Goal: Task Accomplishment & Management: Manage account settings

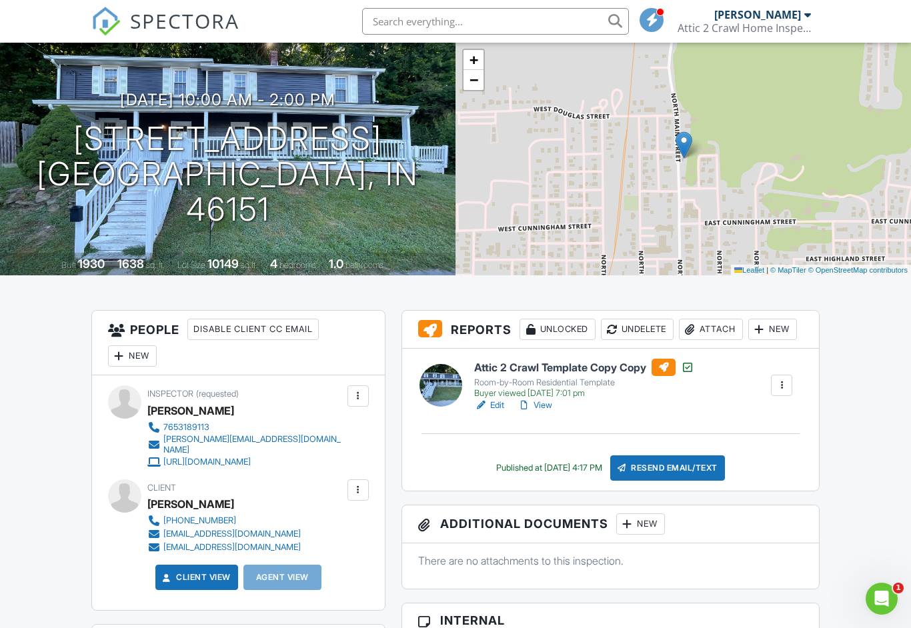
scroll to position [80, 0]
click at [357, 484] on div at bounding box center [357, 490] width 13 height 13
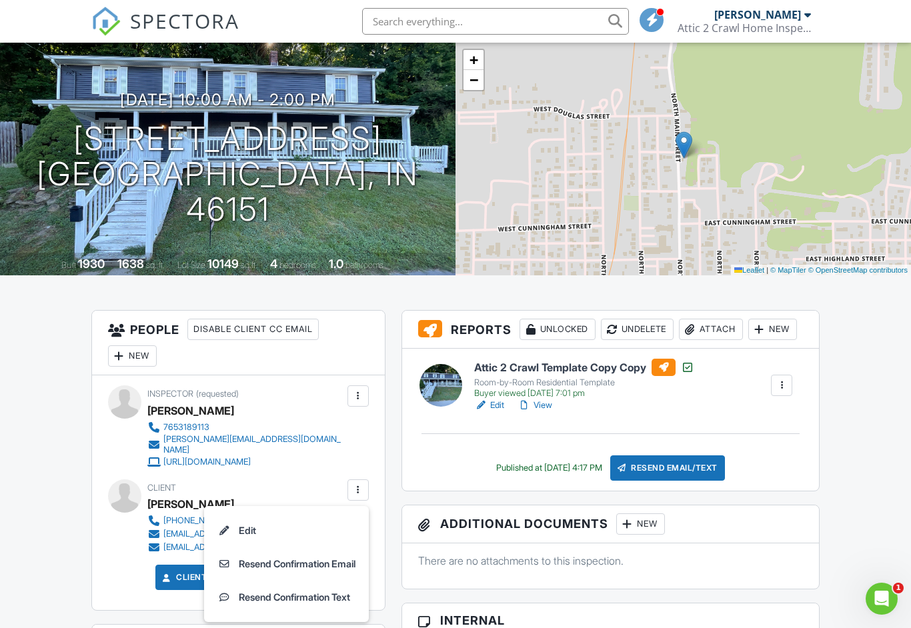
click at [232, 518] on li "Edit" at bounding box center [286, 530] width 149 height 33
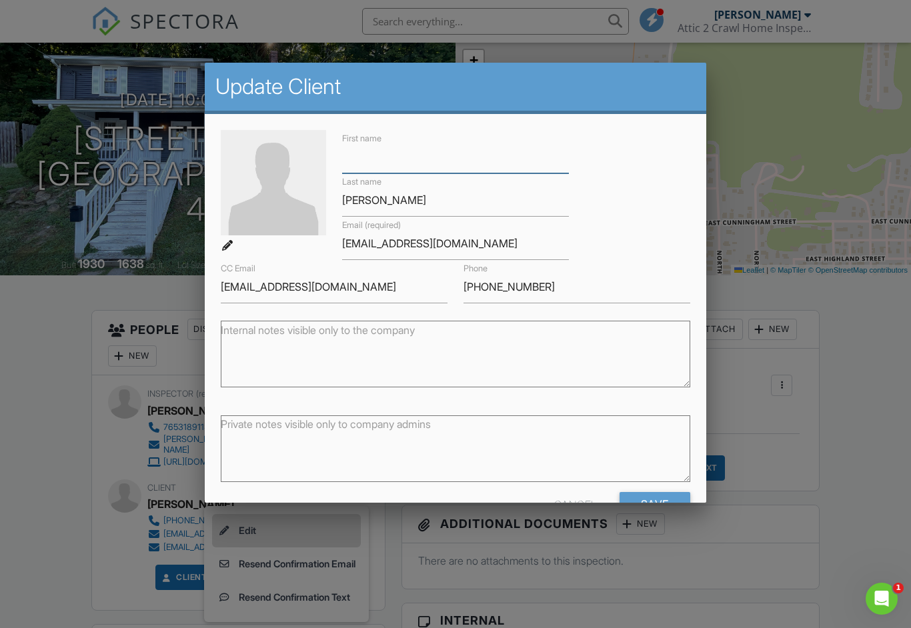
scroll to position [80, 0]
type input "Paul"
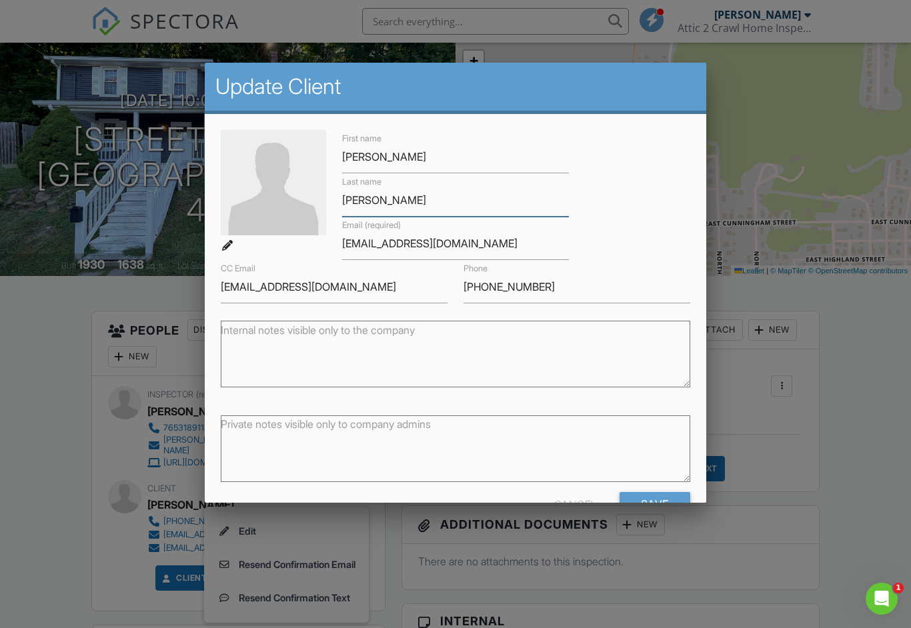
click at [435, 211] on input "Danforth" at bounding box center [455, 200] width 227 height 33
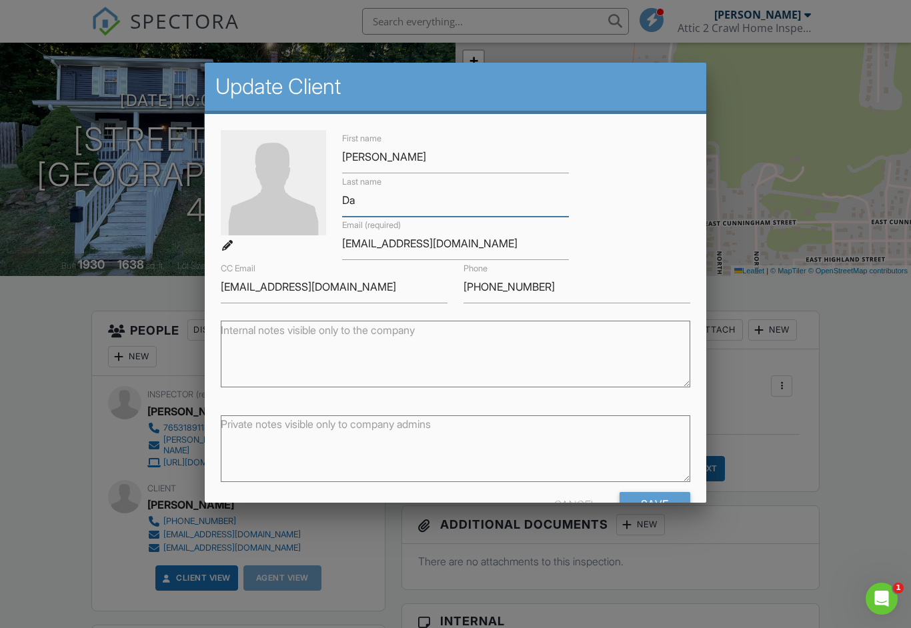
type input "D"
type input "Lauck"
click at [509, 255] on input "danforthaaliyah@gmail.com" at bounding box center [455, 243] width 227 height 33
type input "d"
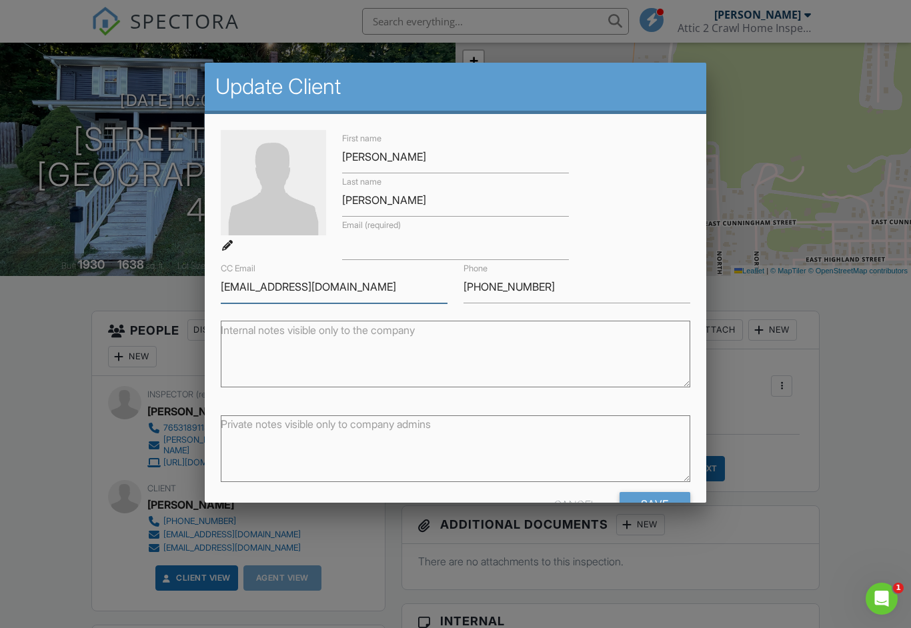
click at [370, 293] on input "sueannemmons@gmail.com" at bounding box center [334, 287] width 227 height 33
type input "s"
type input "7"
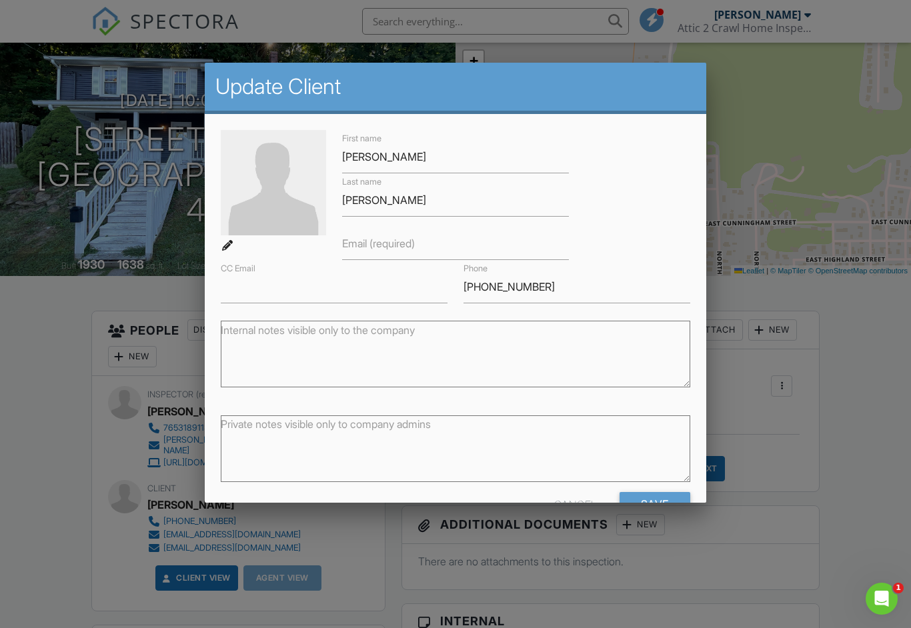
click at [375, 246] on label "Email (required)" at bounding box center [378, 243] width 73 height 15
click at [375, 246] on input "Email (required)" at bounding box center [455, 243] width 227 height 33
type input "765"
click at [575, 512] on div "Cancel" at bounding box center [575, 504] width 43 height 24
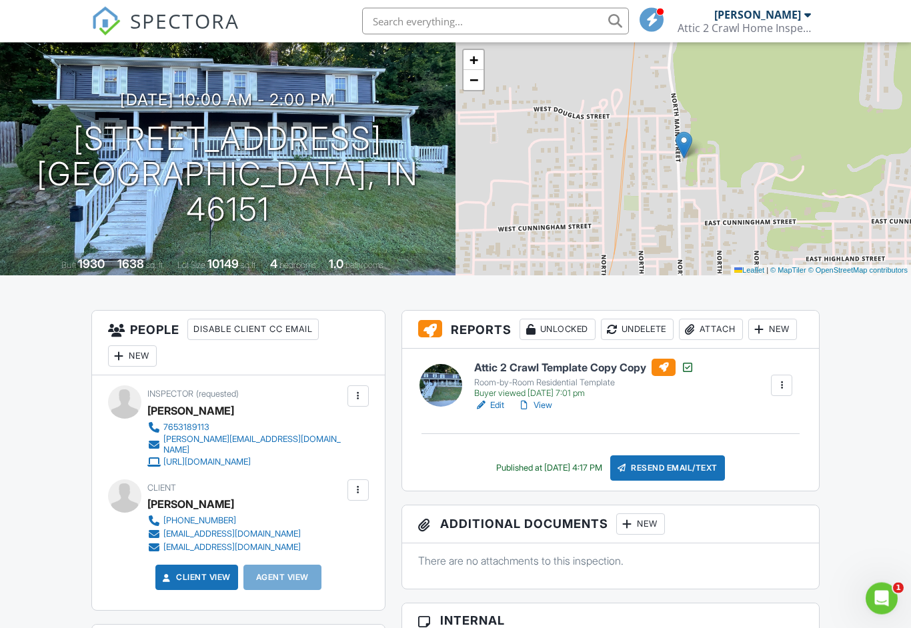
scroll to position [0, 0]
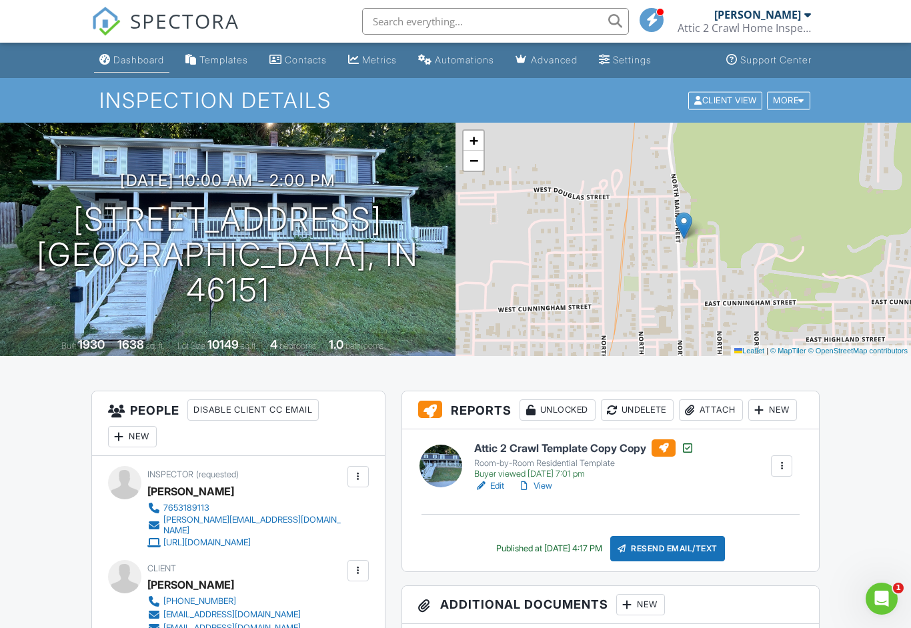
click at [107, 55] on div "Dashboard" at bounding box center [104, 59] width 11 height 11
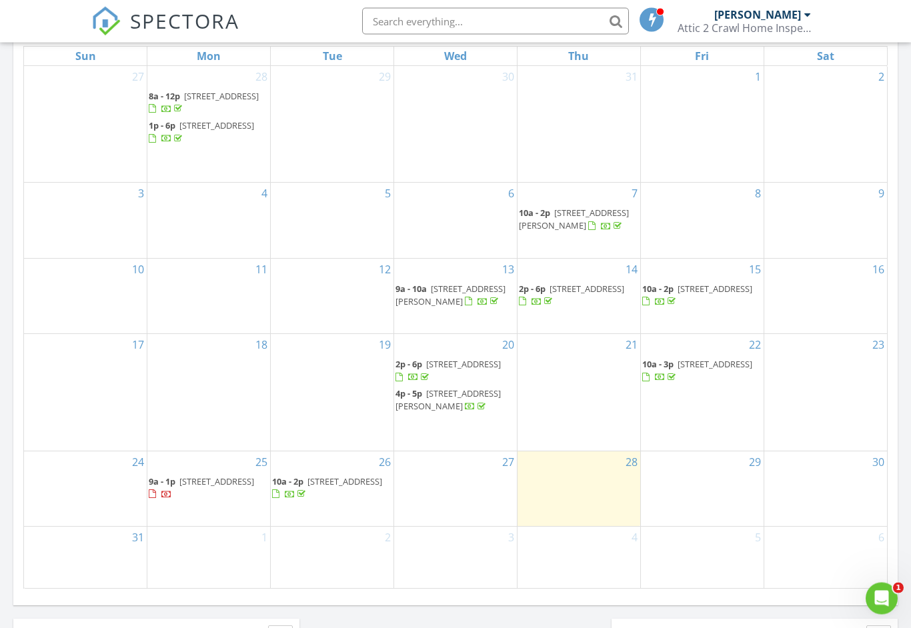
scroll to position [635, 0]
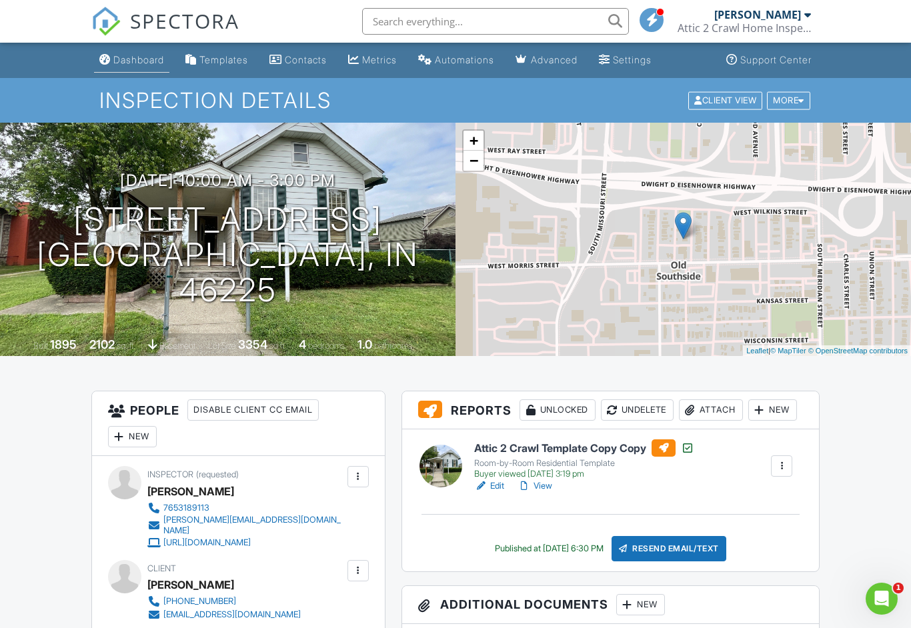
click at [113, 57] on div "Dashboard" at bounding box center [138, 59] width 51 height 11
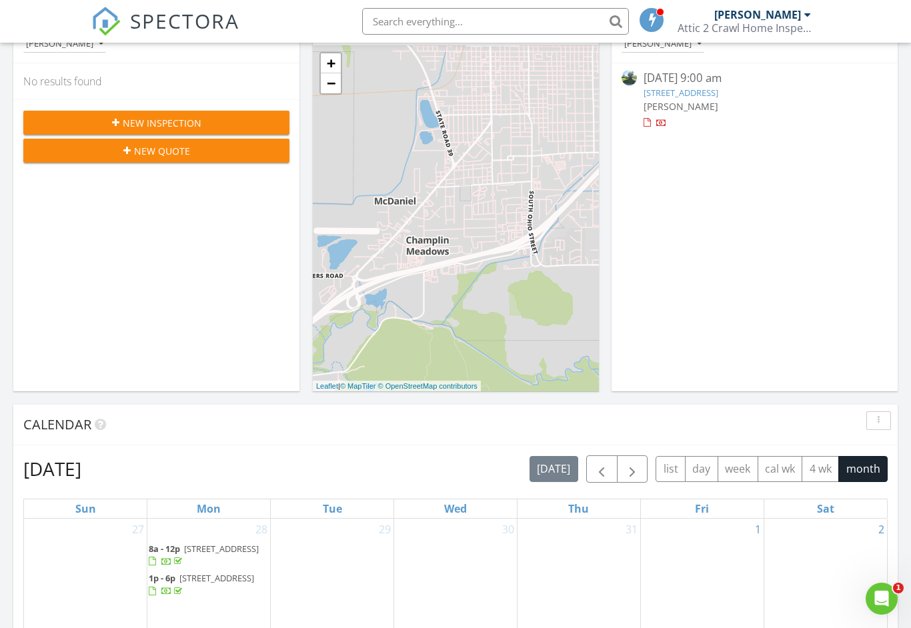
scroll to position [185, 0]
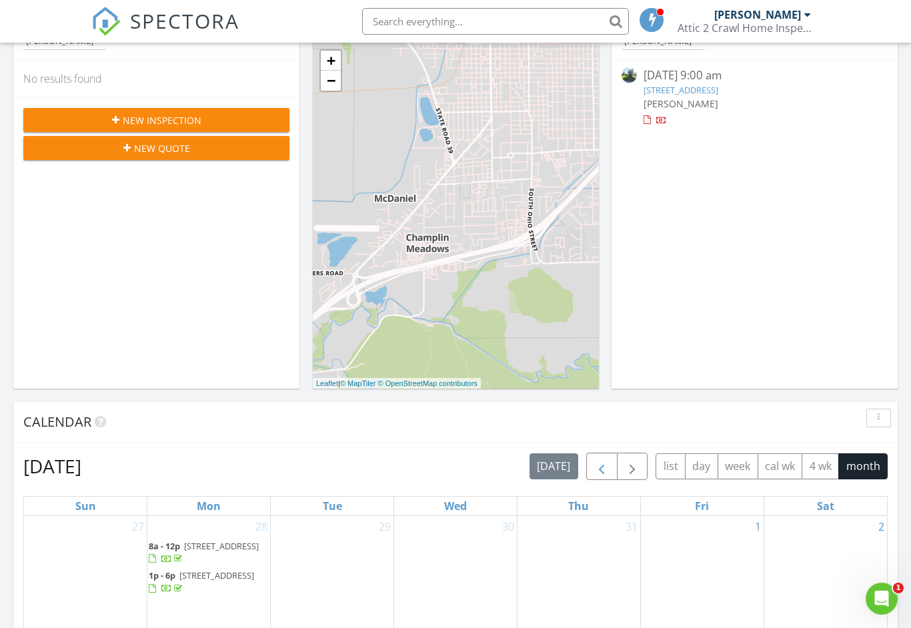
click at [600, 460] on span "button" at bounding box center [601, 467] width 16 height 16
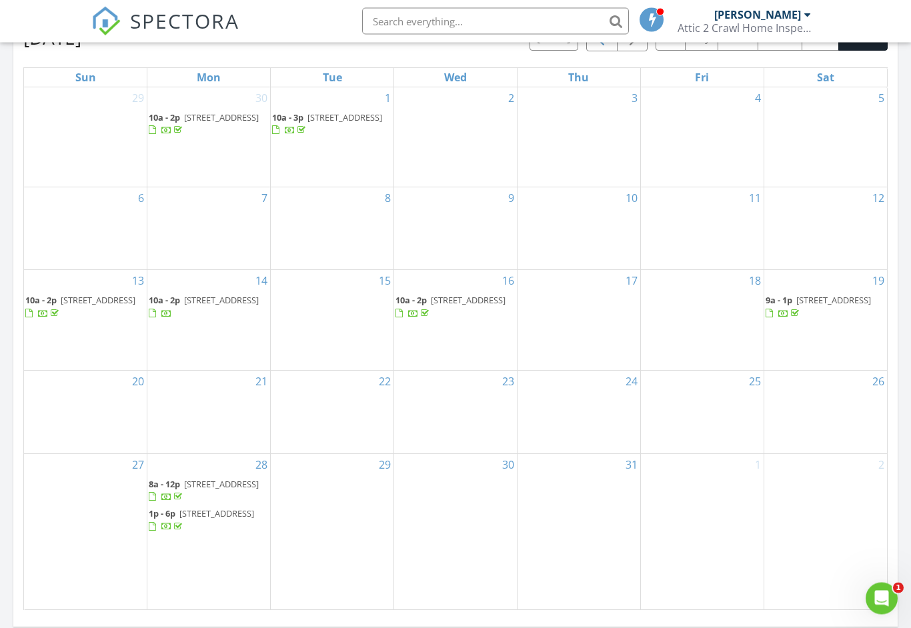
scroll to position [613, 0]
click at [186, 306] on span "9104 E 206th St, Noblesville 46060" at bounding box center [221, 300] width 75 height 12
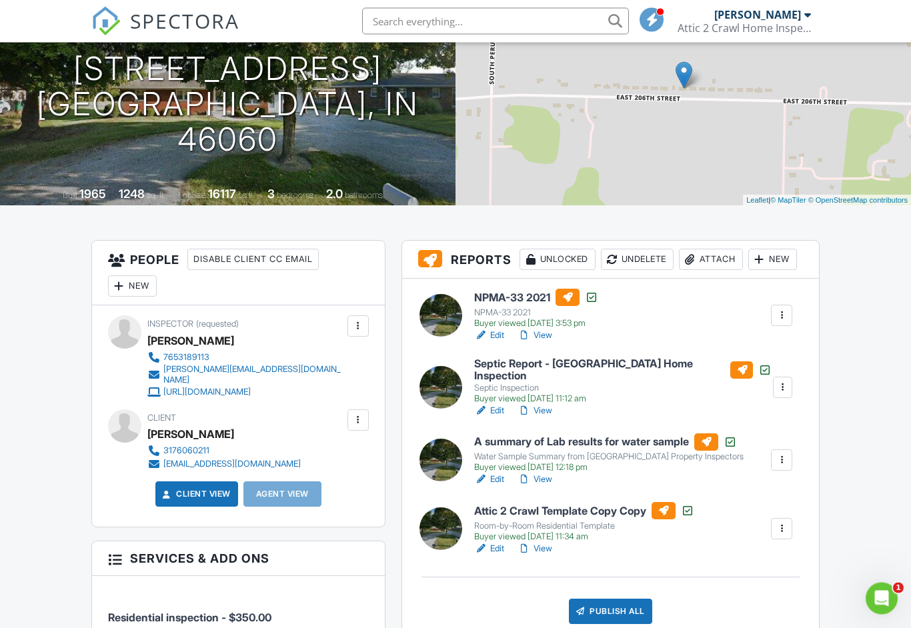
scroll to position [151, 0]
click at [547, 555] on link "View" at bounding box center [534, 548] width 35 height 13
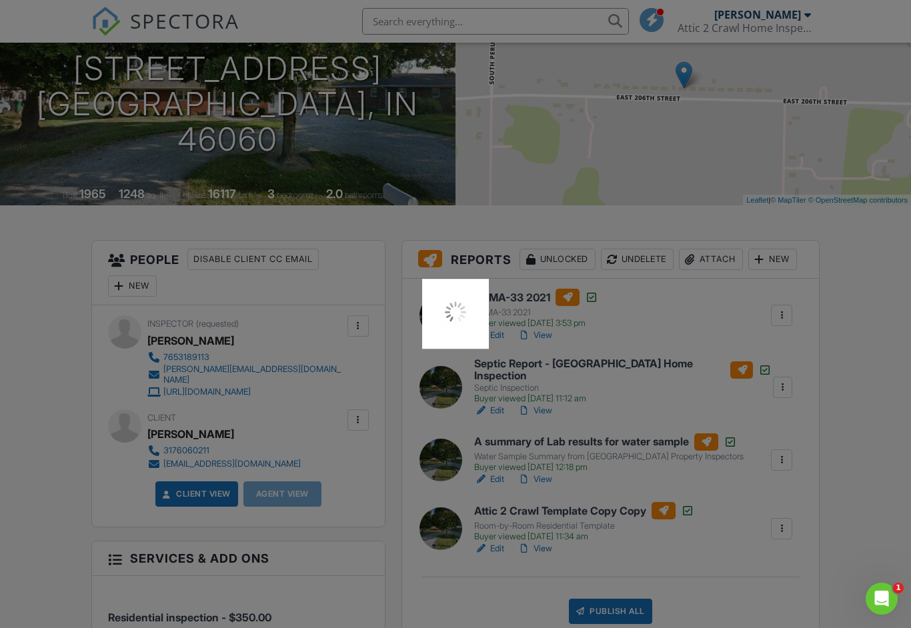
scroll to position [173, 0]
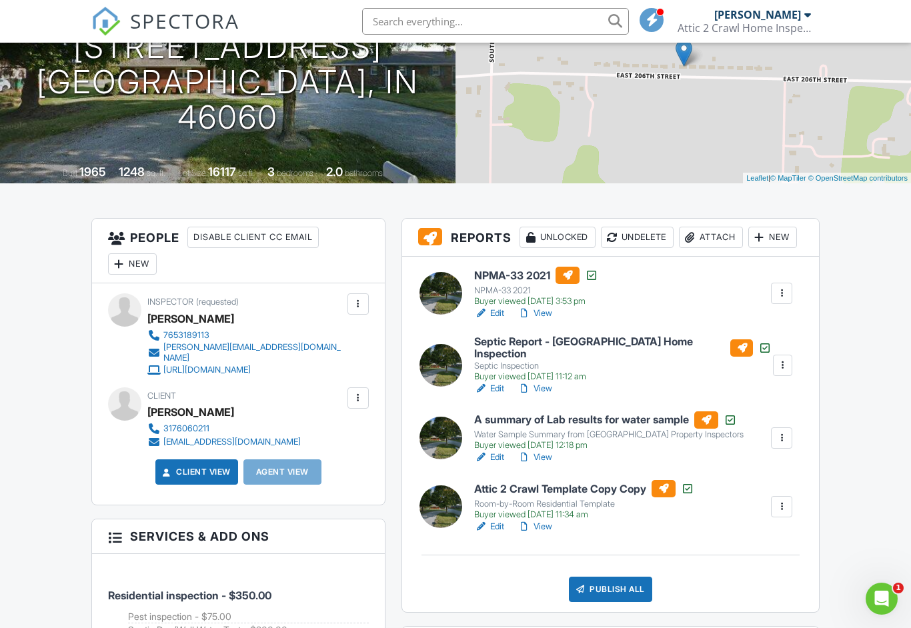
click at [361, 387] on div at bounding box center [357, 397] width 21 height 21
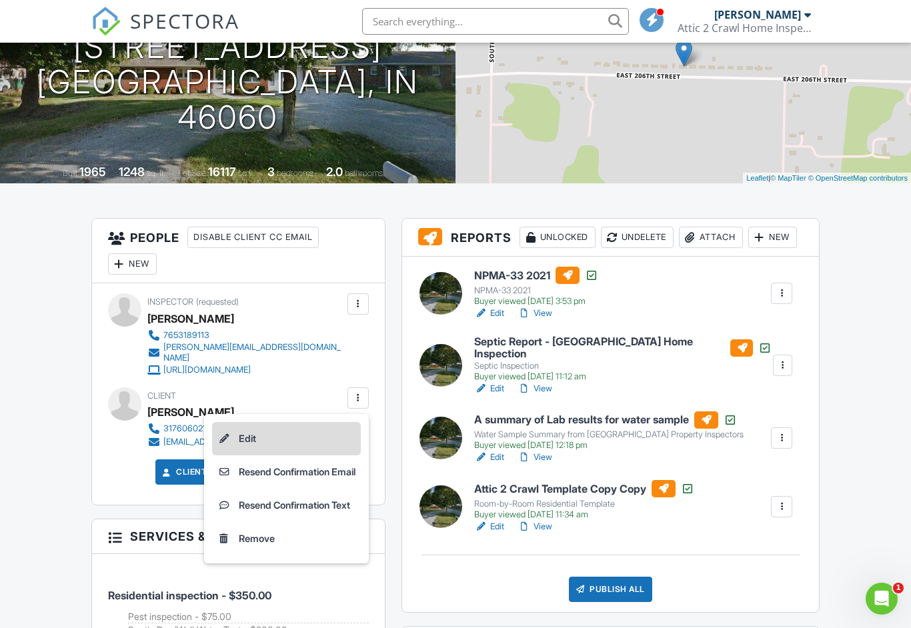
click at [236, 422] on li "Edit" at bounding box center [286, 438] width 149 height 33
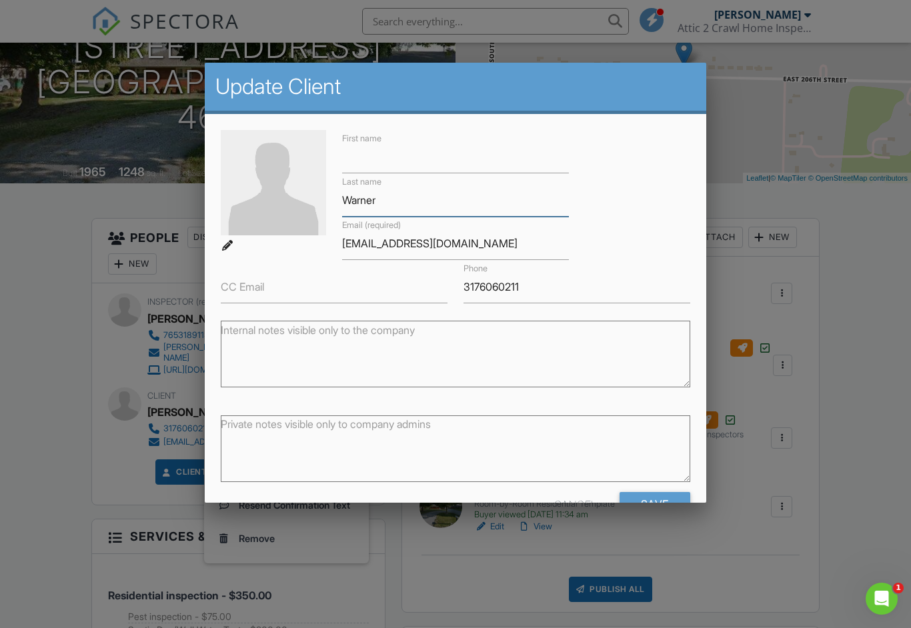
click at [438, 190] on input "Warner" at bounding box center [455, 200] width 227 height 33
type input "W"
click at [487, 239] on input "evwarner9@gmail.com" at bounding box center [455, 243] width 227 height 33
click at [493, 252] on input "evwarner9@gmail.com" at bounding box center [455, 243] width 227 height 33
click at [449, 255] on input "evwarner9@gmail.com" at bounding box center [455, 243] width 227 height 33
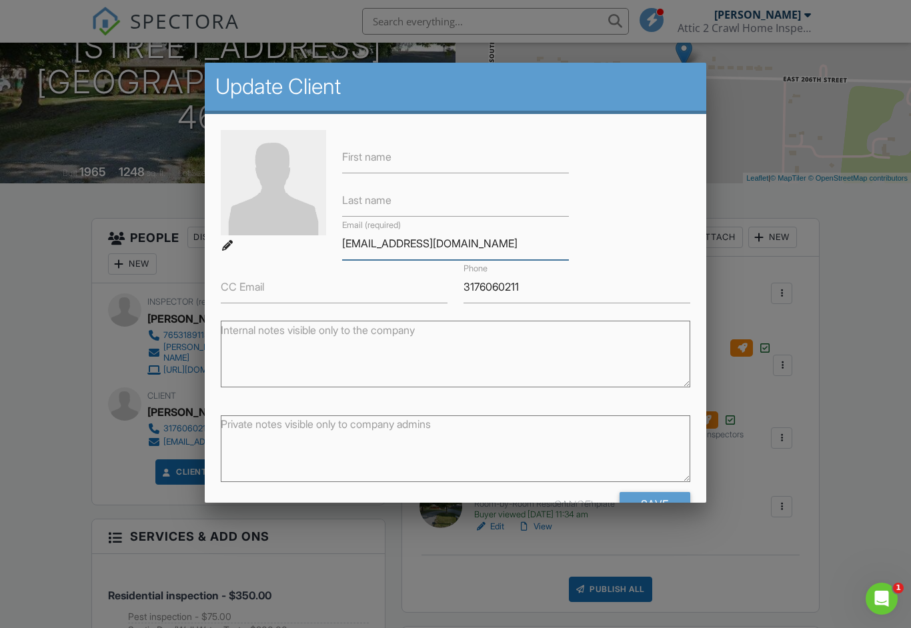
click at [443, 247] on input "evwarner9@gmail.com" at bounding box center [455, 243] width 227 height 33
click at [417, 255] on input "evwarner9@gmail.com" at bounding box center [455, 243] width 227 height 33
click at [415, 259] on input "evwarner9@gmail.com" at bounding box center [455, 243] width 227 height 33
type input "e"
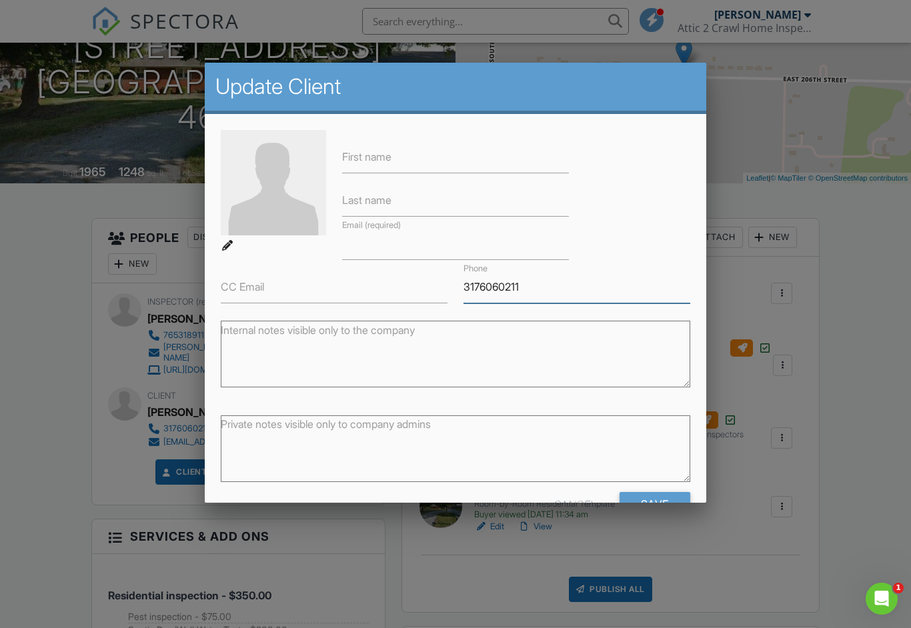
click at [545, 283] on input "3176060211" at bounding box center [576, 287] width 227 height 33
type input "3"
click at [391, 155] on label "First name" at bounding box center [366, 156] width 49 height 15
click at [391, 155] on input "First name" at bounding box center [455, 157] width 227 height 33
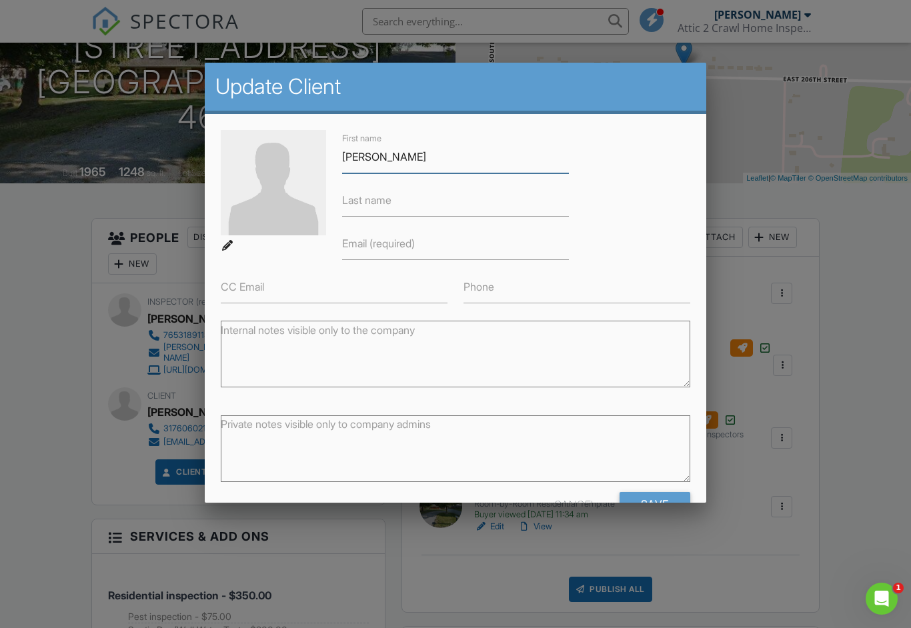
type input "Paul"
type input "l"
type input "Lauck"
click at [381, 245] on label "Email (required)" at bounding box center [378, 243] width 73 height 15
click at [381, 245] on input "Email (required)" at bounding box center [455, 243] width 227 height 33
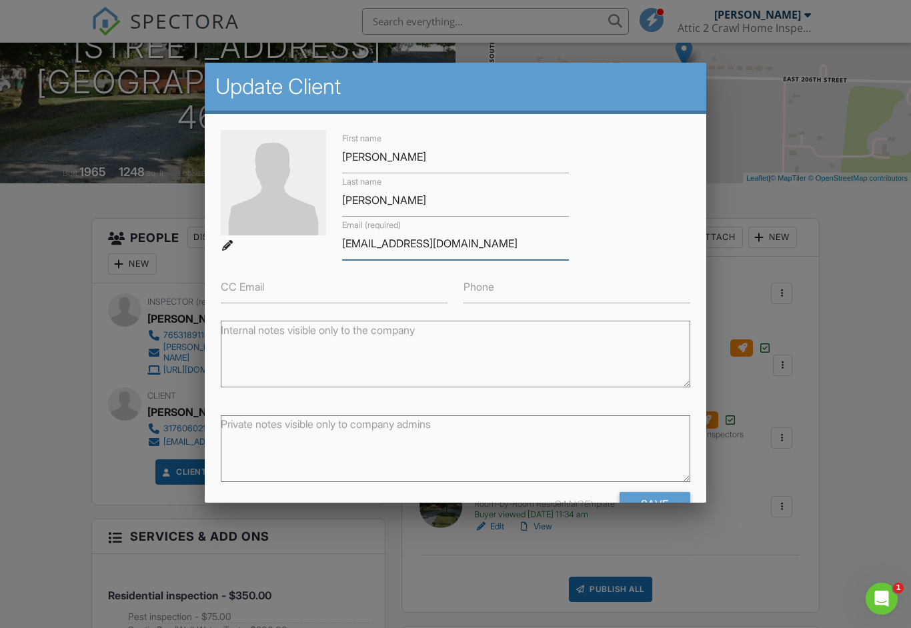
type input "plauck@newstarthomerealty.com"
click at [493, 283] on label "Phone" at bounding box center [478, 286] width 31 height 15
click at [493, 283] on input "Phone" at bounding box center [576, 287] width 227 height 33
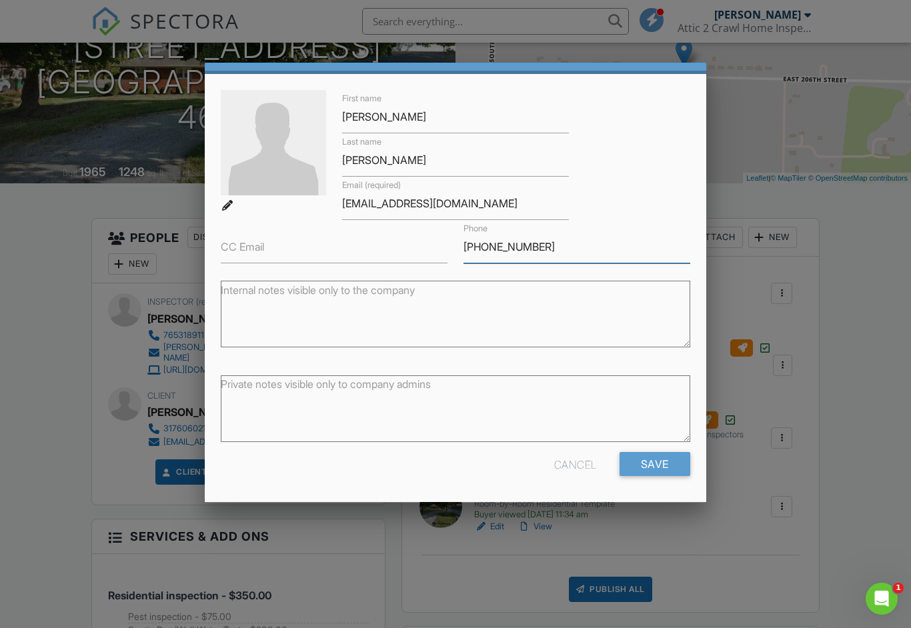
scroll to position [39, 0]
type input "765-318-5465"
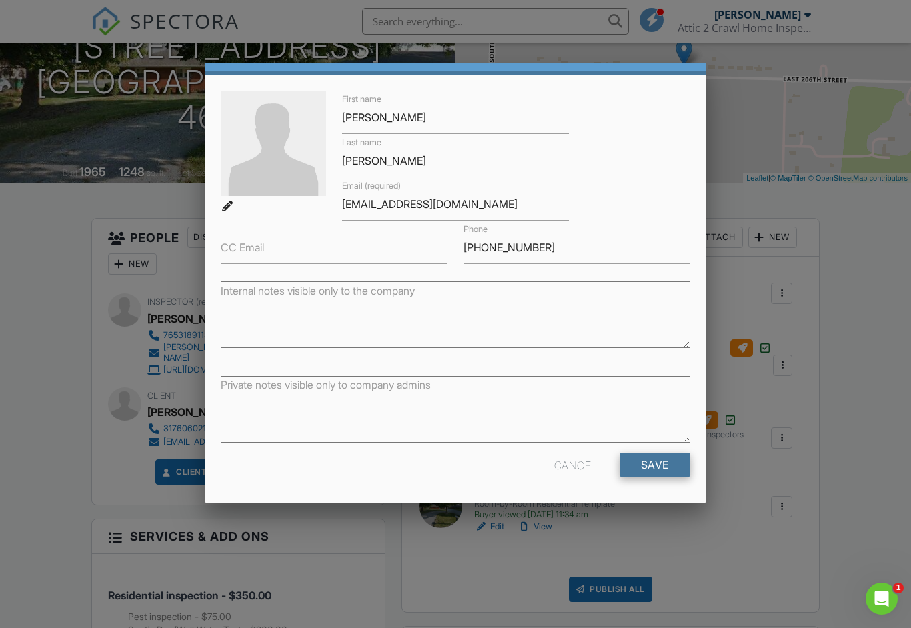
click at [659, 458] on input "Save" at bounding box center [654, 465] width 71 height 24
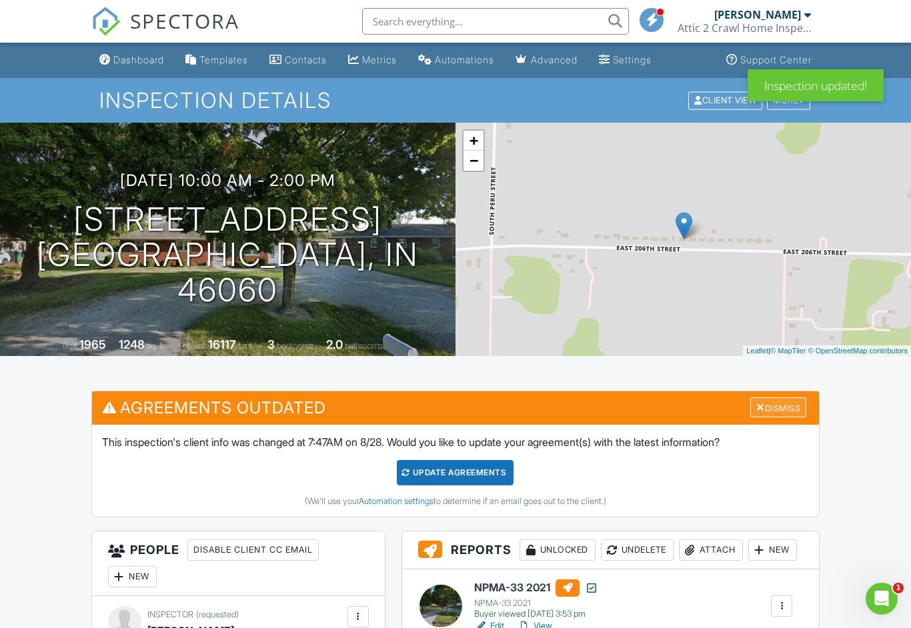
click at [760, 413] on div "Dismiss" at bounding box center [778, 407] width 56 height 21
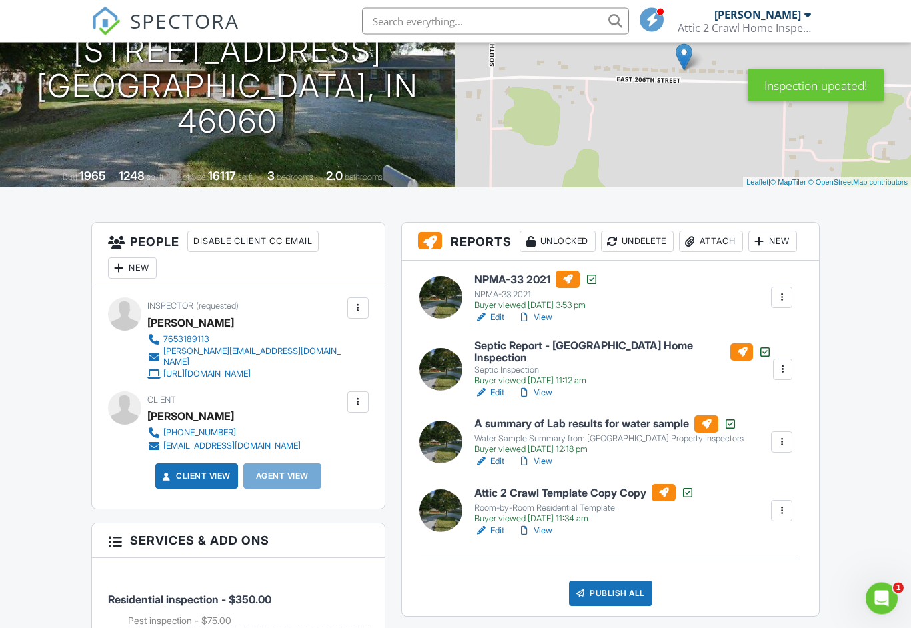
scroll to position [169, 0]
click at [778, 517] on div at bounding box center [781, 510] width 13 height 13
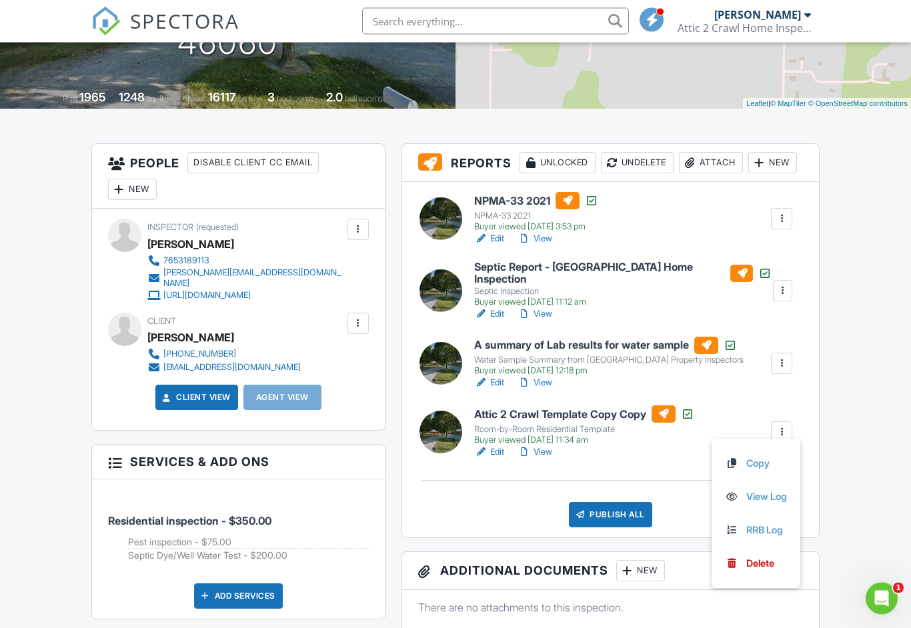
scroll to position [247, 0]
click at [366, 317] on div at bounding box center [357, 323] width 21 height 21
